Goal: Information Seeking & Learning: Compare options

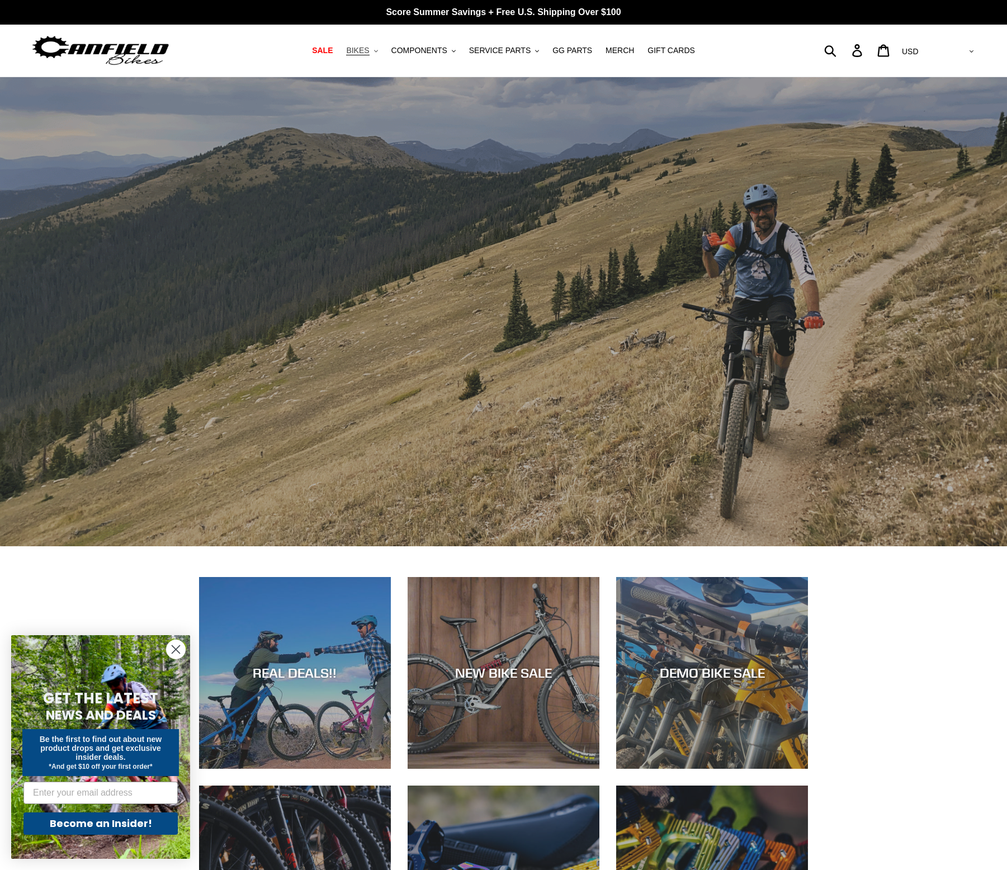
click at [365, 49] on span "BIKES" at bounding box center [357, 51] width 23 height 10
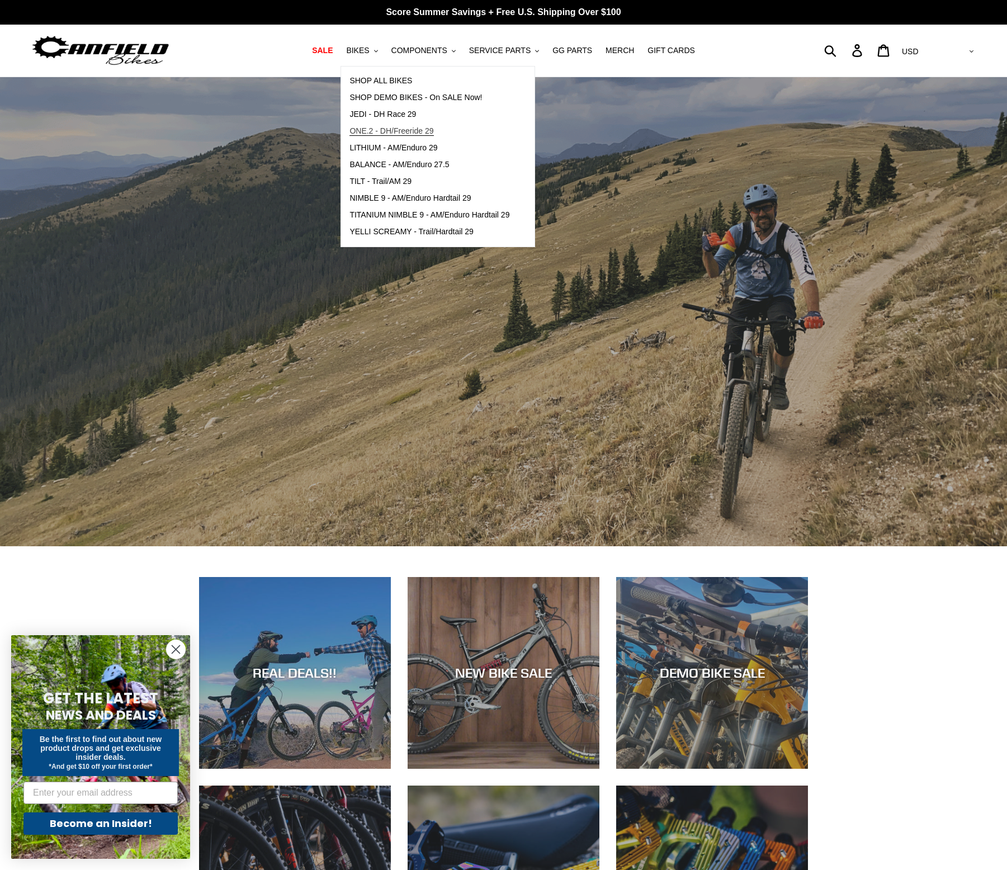
click at [378, 133] on span "ONE.2 - DH/Freeride 29" at bounding box center [392, 131] width 84 height 10
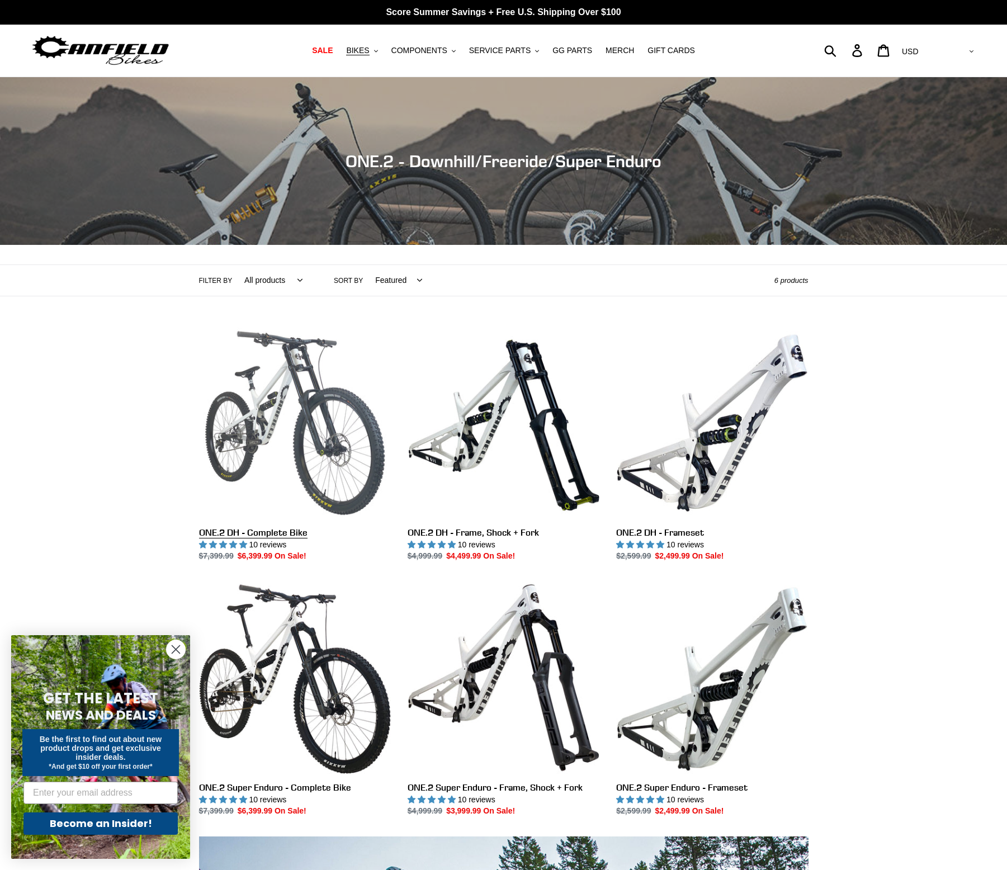
click at [327, 442] on link "ONE.2 DH - Complete Bike" at bounding box center [295, 445] width 192 height 236
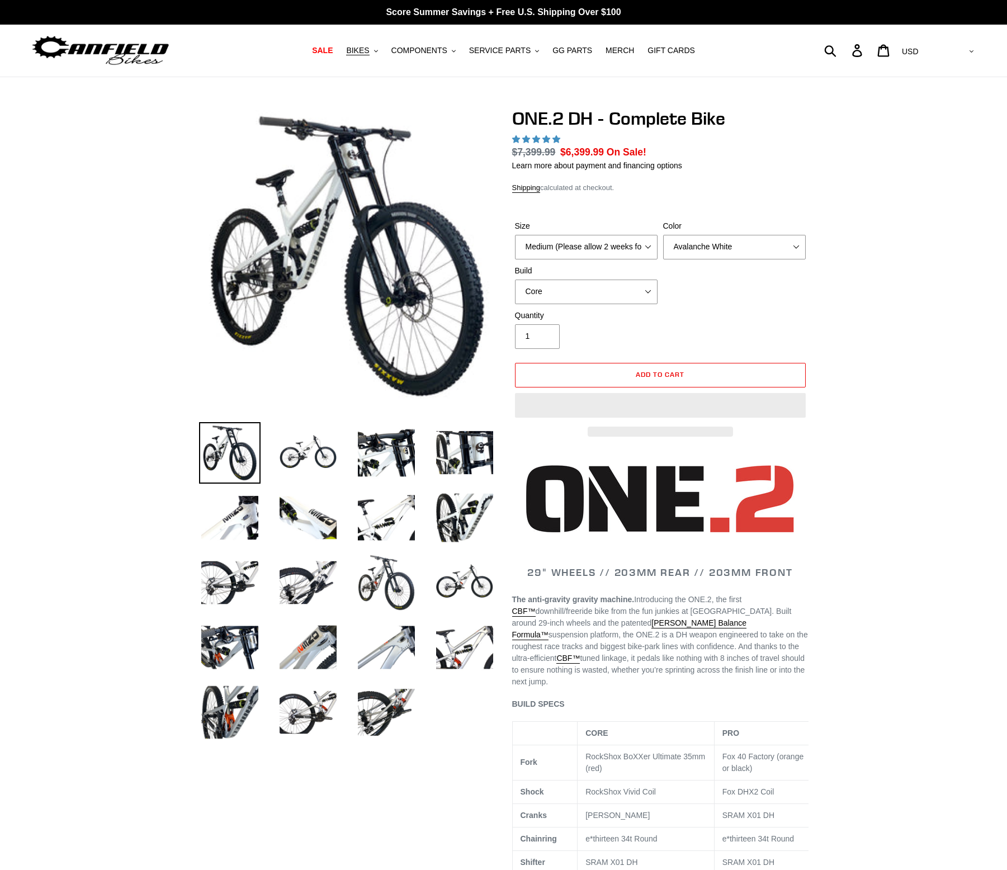
select select "highest-rating"
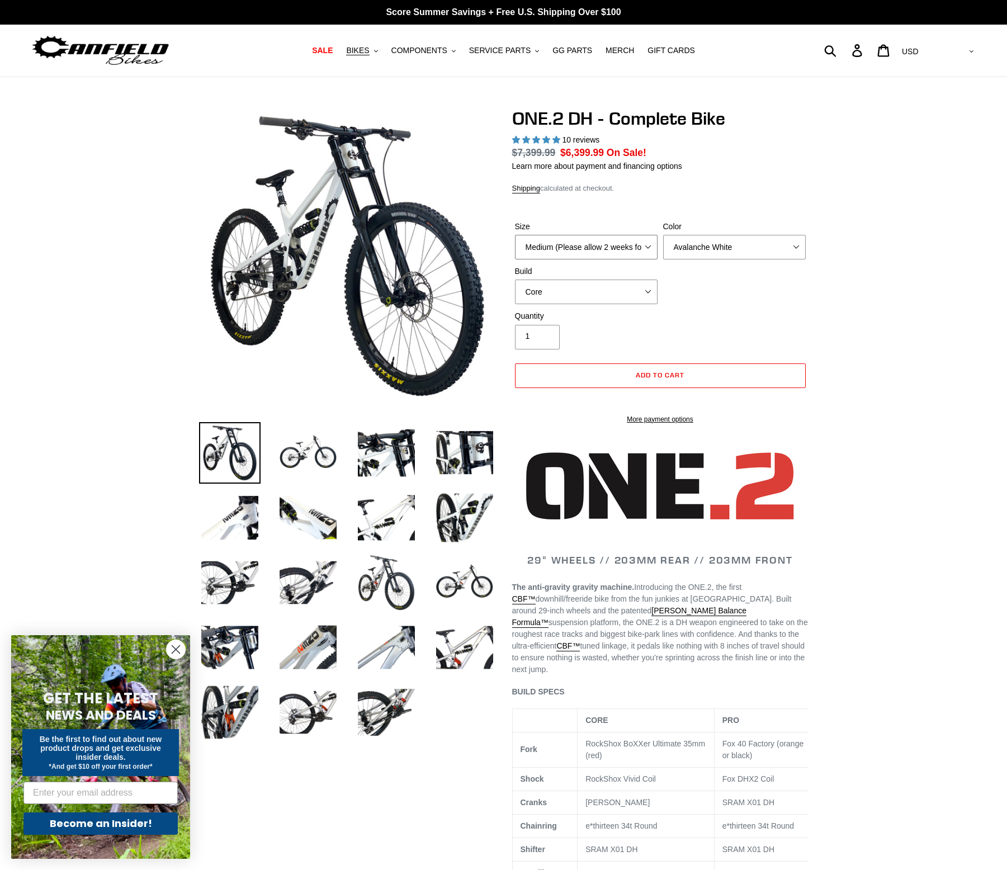
click at [585, 251] on select "Medium (Please allow 2 weeks for delivery) Large (Sold Out)" at bounding box center [586, 247] width 143 height 25
select select "Large (Sold Out)"
click at [515, 235] on select "Medium (Please allow 2 weeks for delivery) Large (Sold Out)" at bounding box center [586, 247] width 143 height 25
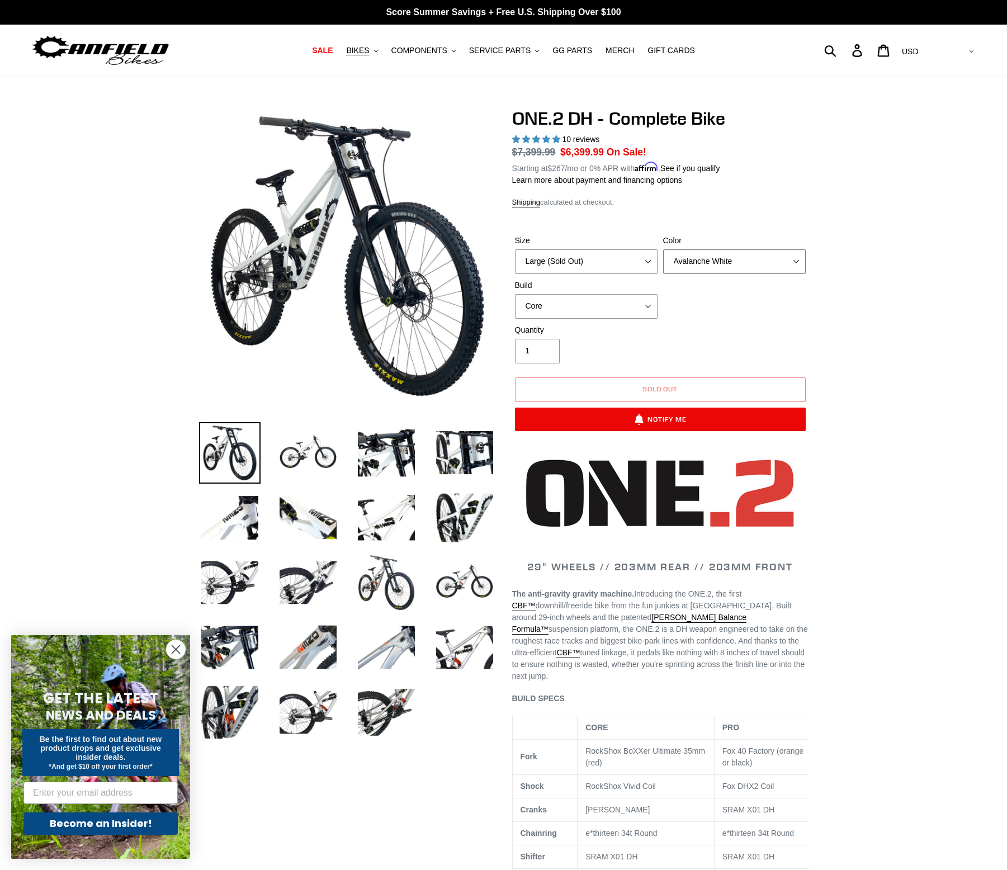
click at [734, 256] on select "Avalanche White Bentonite Grey" at bounding box center [734, 261] width 143 height 25
select select "Bentonite Grey"
click at [663, 249] on select "Avalanche White Bentonite Grey" at bounding box center [734, 261] width 143 height 25
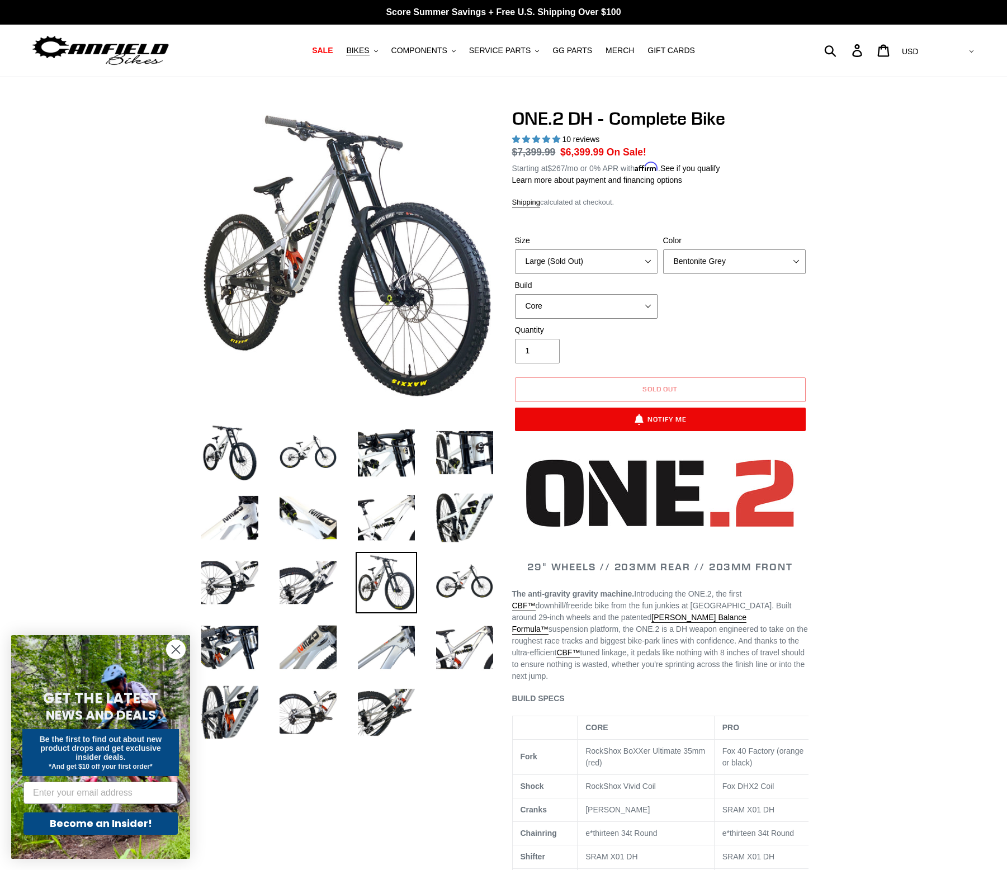
click at [608, 304] on select "Core Pro" at bounding box center [586, 306] width 143 height 25
drag, startPoint x: 978, startPoint y: 361, endPoint x: 960, endPoint y: 365, distance: 17.8
click at [576, 300] on select "Core Pro" at bounding box center [586, 306] width 143 height 25
select select "Pro"
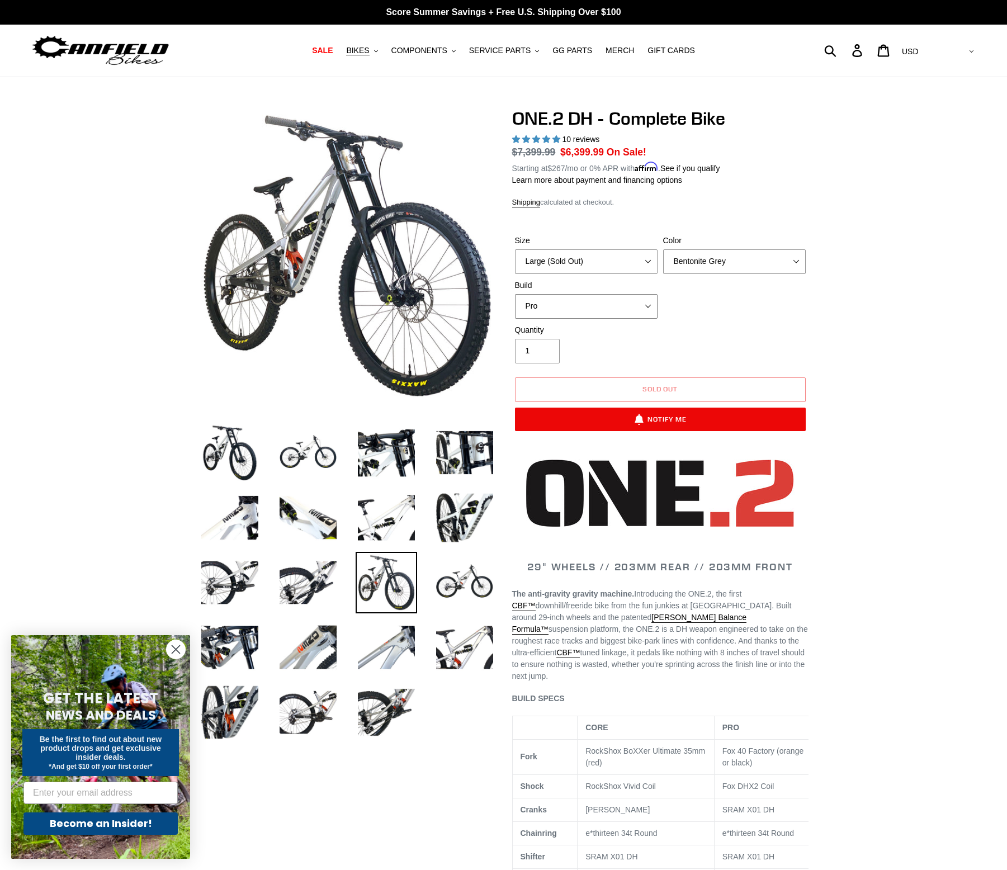
click at [515, 294] on select "Core Pro" at bounding box center [586, 306] width 143 height 25
click at [383, 50] on button "BIKES .cls-1{fill:#231f20}" at bounding box center [362, 50] width 43 height 15
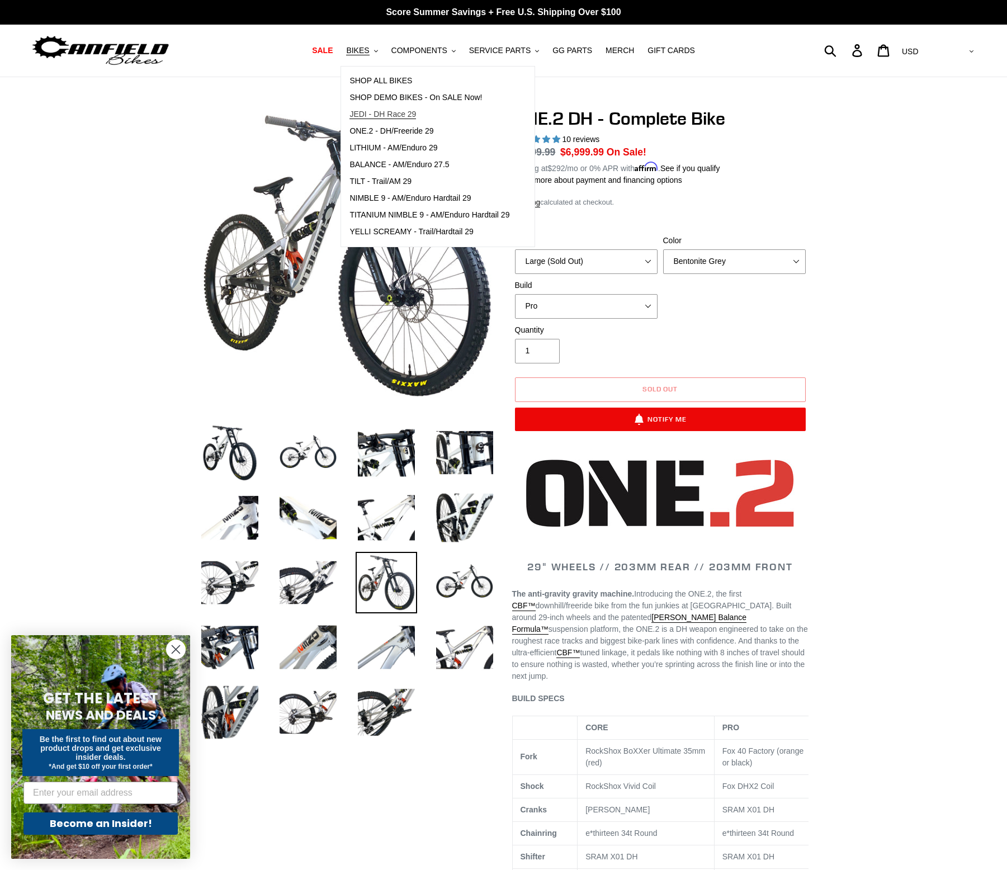
click at [388, 119] on span "JEDI - DH Race 29" at bounding box center [383, 115] width 67 height 10
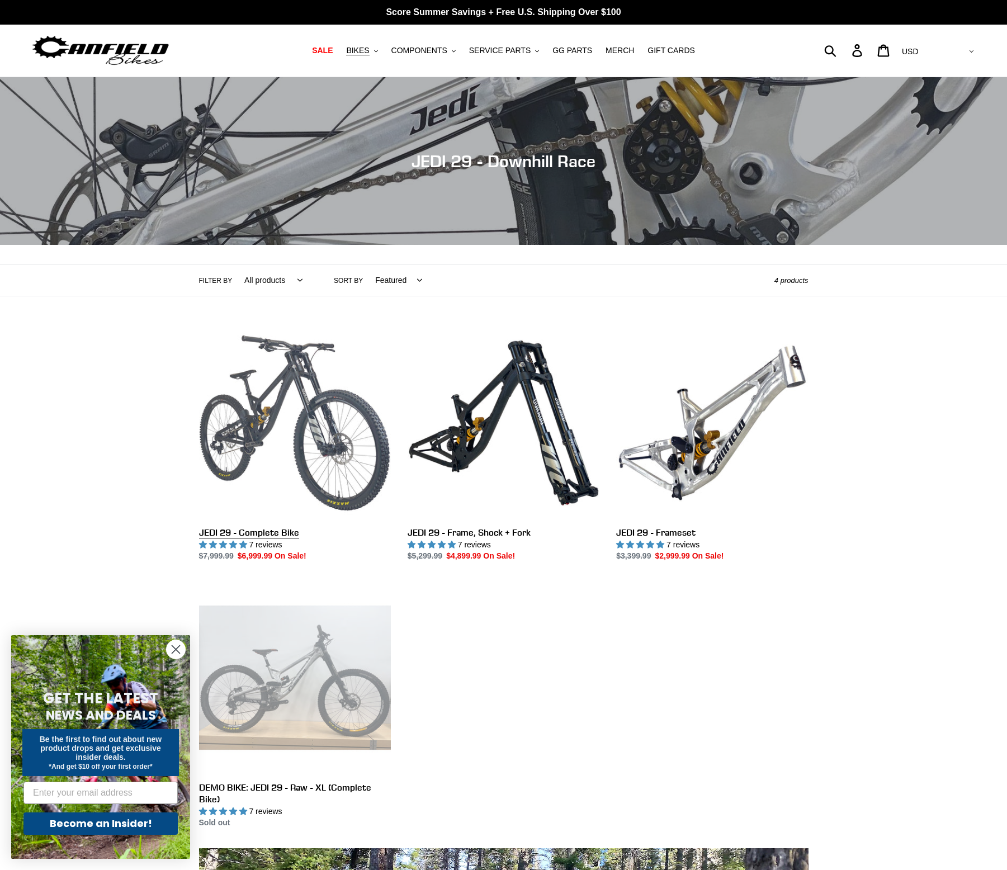
click at [258, 446] on link "JEDI 29 - Complete Bike" at bounding box center [295, 445] width 192 height 236
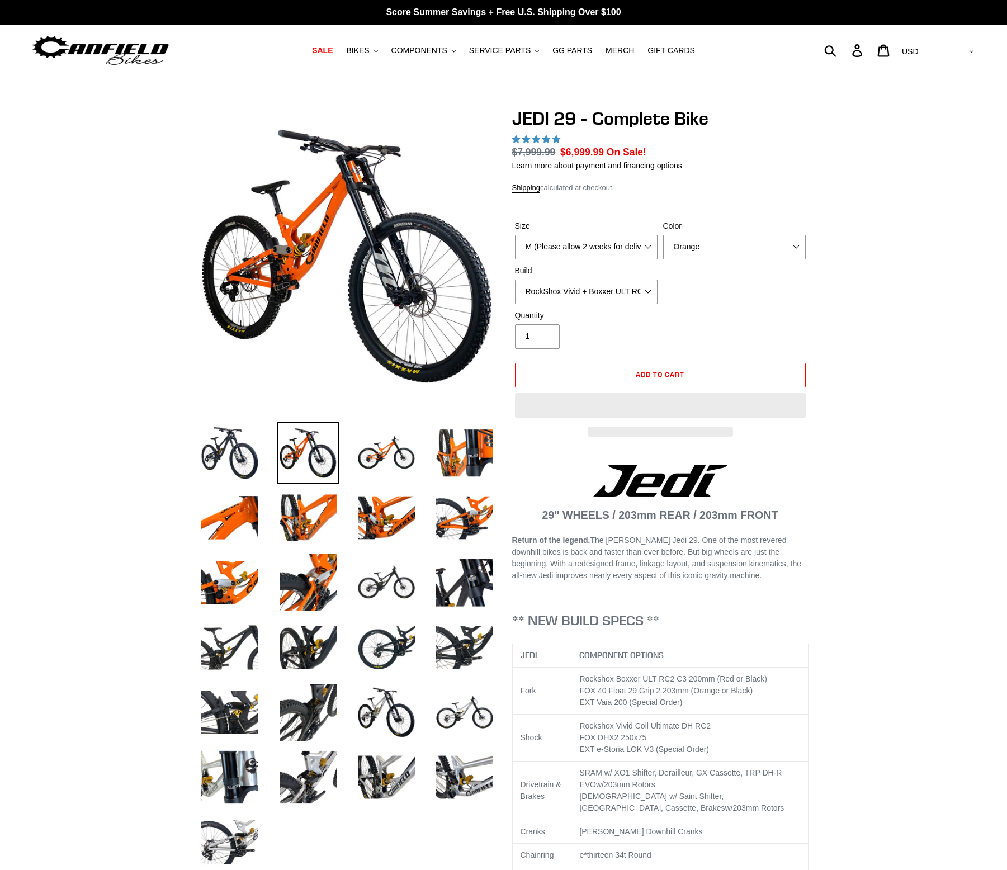
select select "highest-rating"
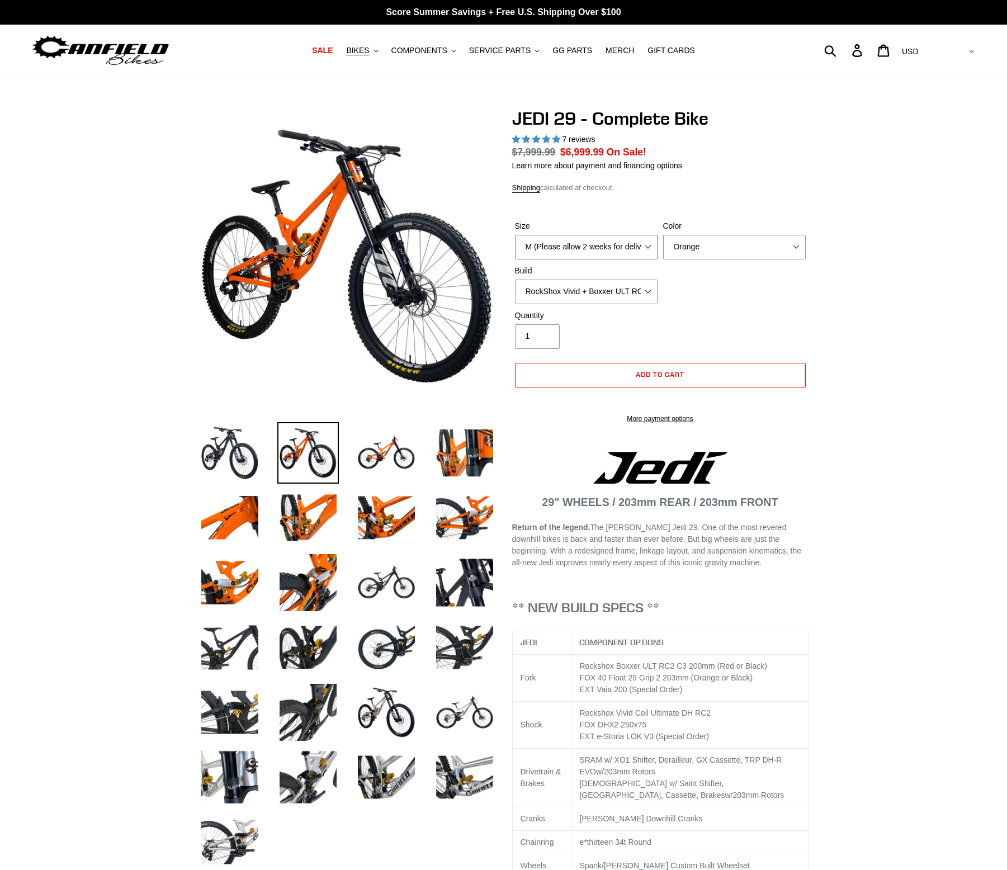
click at [599, 243] on select "M (Please allow 2 weeks for delivery) L (Please allow 2 weeks for delivery) XL …" at bounding box center [586, 247] width 143 height 25
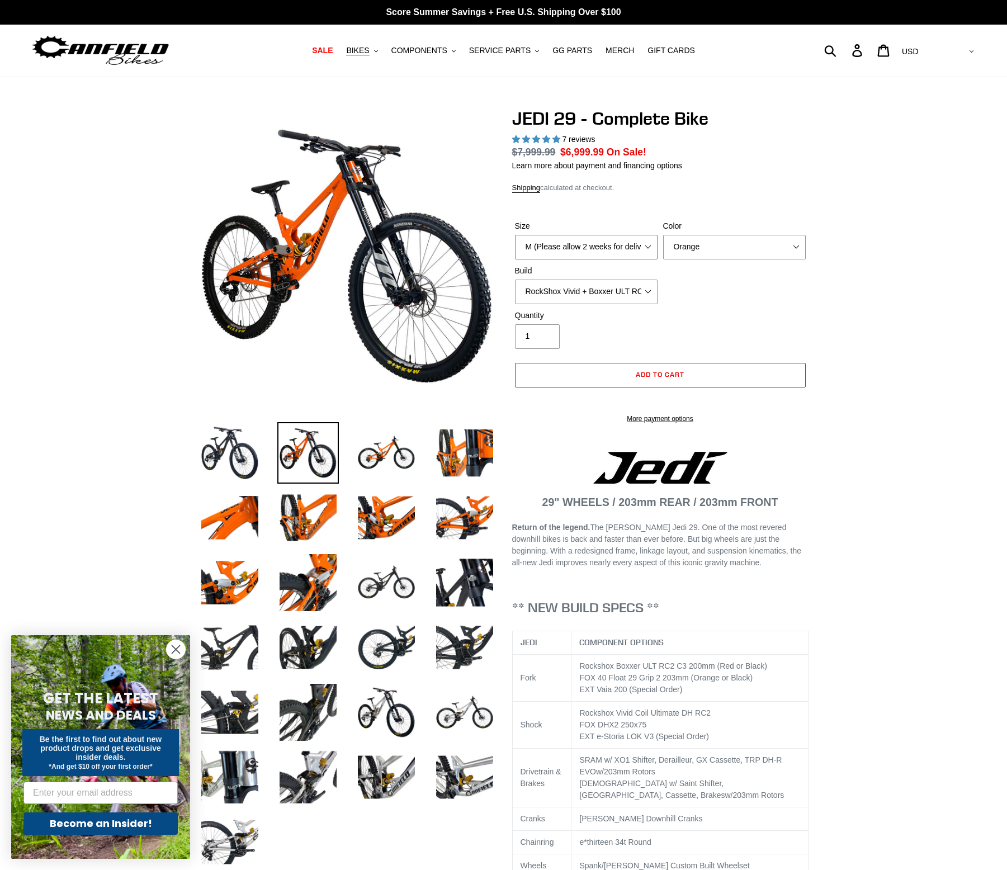
select select "L (Please allow 2 weeks for delivery)"
click at [515, 235] on select "M (Please allow 2 weeks for delivery) L (Please allow 2 weeks for delivery) XL …" at bounding box center [586, 247] width 143 height 25
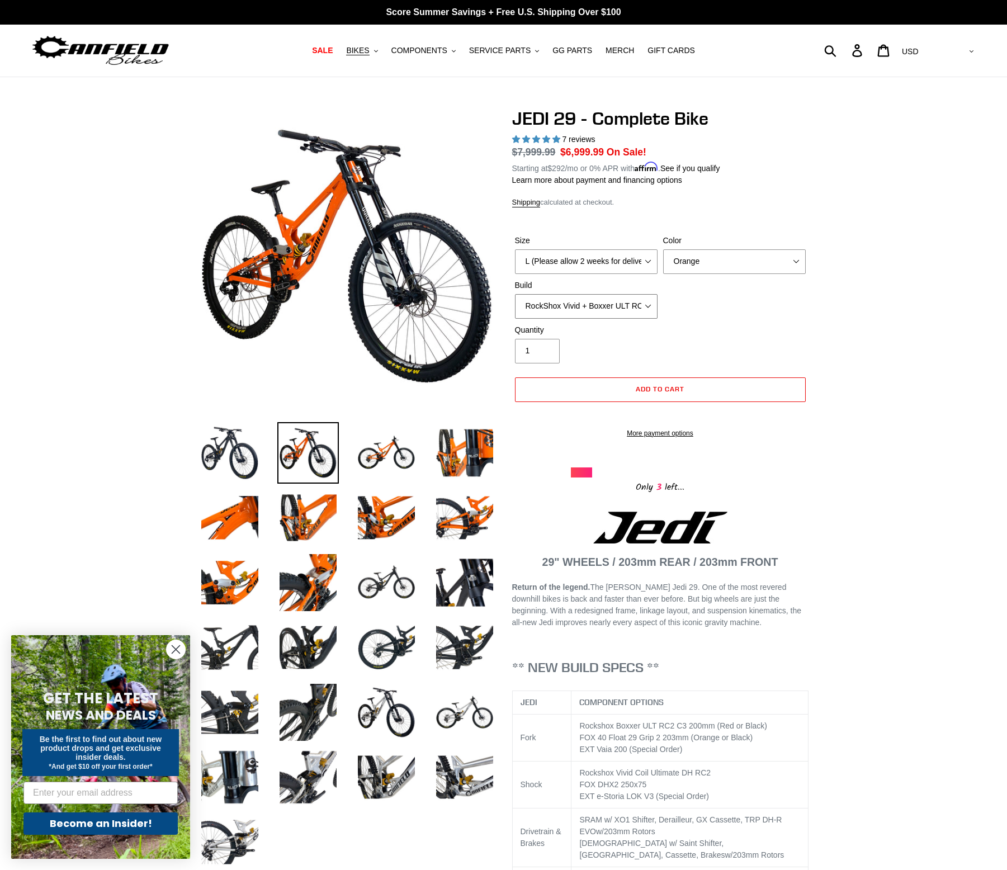
click at [600, 297] on select "RockShox Vivid + Boxxer ULT RC2 C3 200 + SRAM XO RockShox Vivid + Boxxer ULT RC…" at bounding box center [586, 306] width 143 height 25
click at [515, 294] on select "RockShox Vivid + Boxxer ULT RC2 C3 200 + SRAM XO RockShox Vivid + Boxxer ULT RC…" at bounding box center [586, 306] width 143 height 25
click at [634, 304] on select "RockShox Vivid + Boxxer ULT RC2 C3 200 + SRAM XO RockShox Vivid + Boxxer ULT RC…" at bounding box center [586, 306] width 143 height 25
click at [515, 294] on select "RockShox Vivid + Boxxer ULT RC2 C3 200 + SRAM XO RockShox Vivid + Boxxer ULT RC…" at bounding box center [586, 306] width 143 height 25
click at [598, 315] on select "RockShox Vivid + Boxxer ULT RC2 C3 200 + SRAM XO RockShox Vivid + Boxxer ULT RC…" at bounding box center [586, 306] width 143 height 25
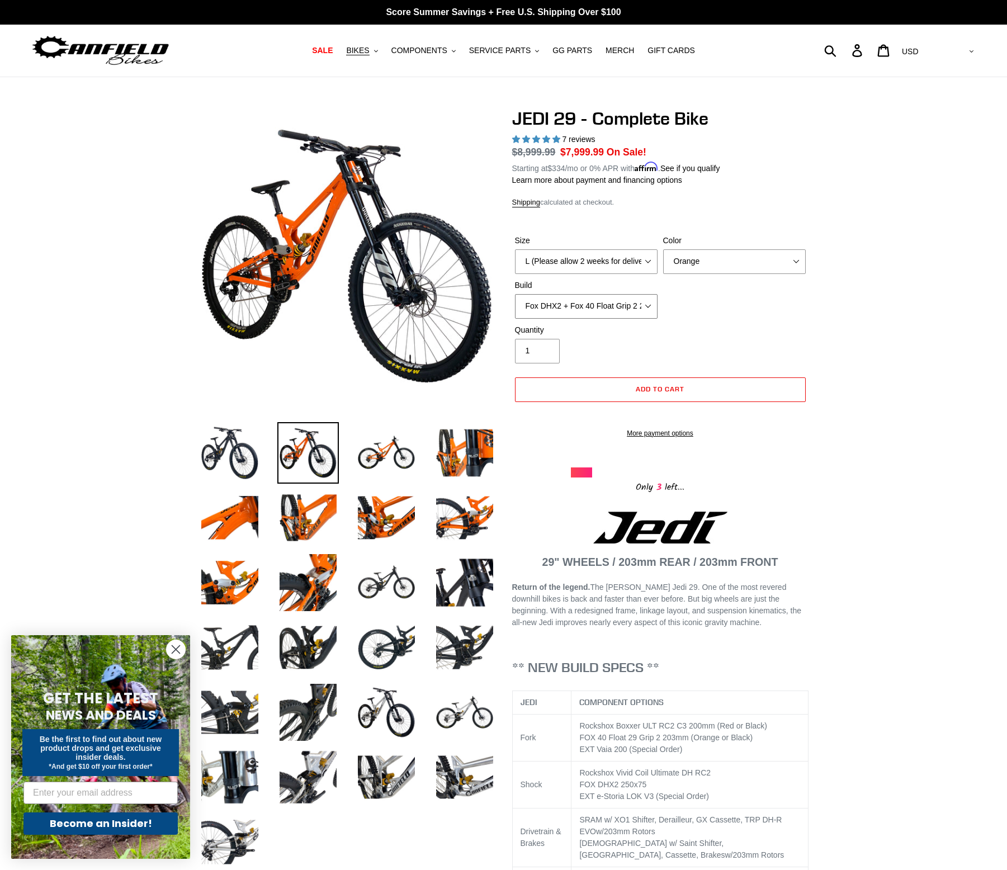
click at [515, 294] on select "RockShox Vivid + Boxxer ULT RC2 C3 200 + SRAM XO RockShox Vivid + Boxxer ULT RC…" at bounding box center [586, 306] width 143 height 25
click at [642, 303] on select "RockShox Vivid + Boxxer ULT RC2 C3 200 + SRAM XO RockShox Vivid + Boxxer ULT RC…" at bounding box center [586, 306] width 143 height 25
click at [515, 294] on select "RockShox Vivid + Boxxer ULT RC2 C3 200 + SRAM XO RockShox Vivid + Boxxer ULT RC…" at bounding box center [586, 306] width 143 height 25
drag, startPoint x: 619, startPoint y: 299, endPoint x: 618, endPoint y: 305, distance: 6.3
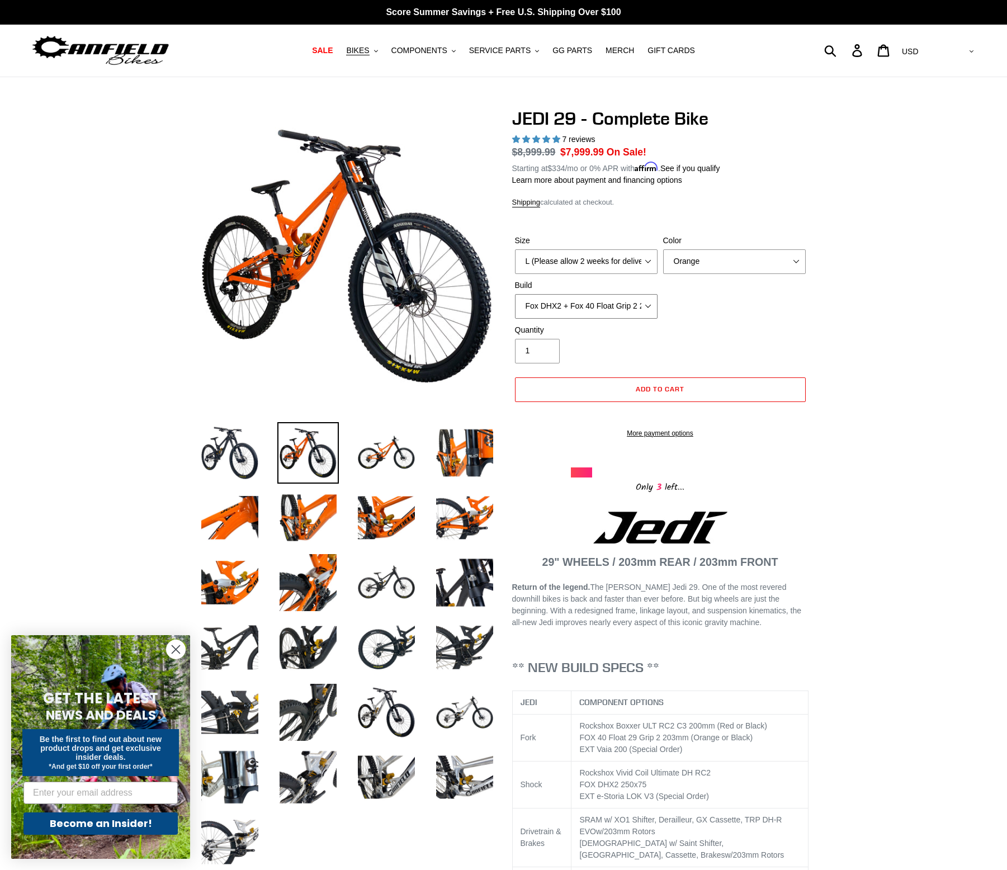
click at [619, 299] on select "RockShox Vivid + Boxxer ULT RC2 C3 200 + SRAM XO RockShox Vivid + Boxxer ULT RC…" at bounding box center [586, 306] width 143 height 25
select select "EXT [PERSON_NAME] V3 + EXT Vaia 200 + Shimano"
click at [515, 294] on select "RockShox Vivid + Boxxer ULT RC2 C3 200 + SRAM XO RockShox Vivid + Boxxer ULT RC…" at bounding box center [586, 306] width 143 height 25
